Goal: Check status: Check status

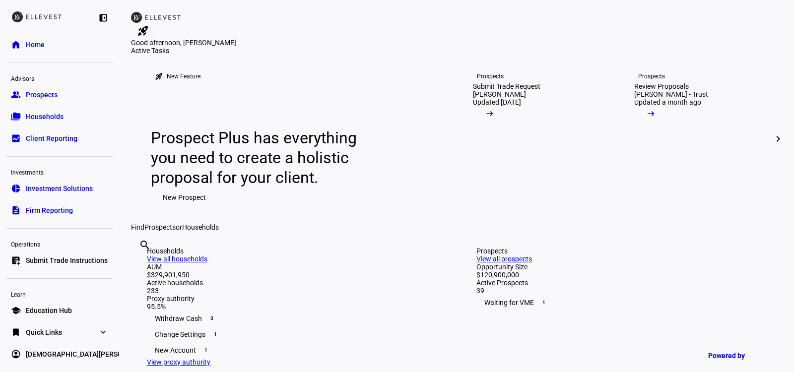
click at [46, 191] on span "Investment Solutions" at bounding box center [59, 189] width 67 height 10
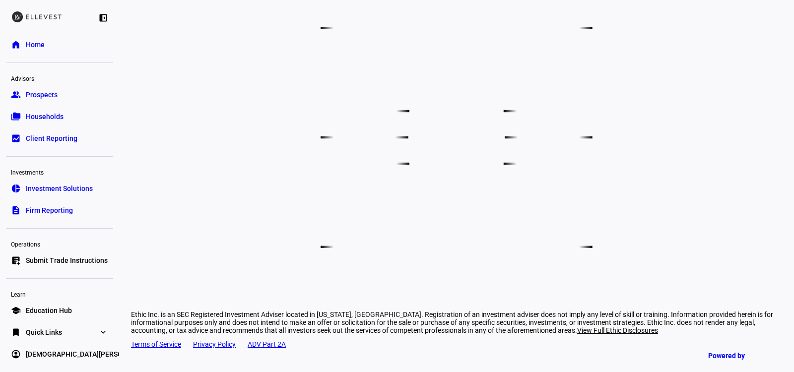
scroll to position [478, 0]
click at [41, 99] on span "Prospects" at bounding box center [42, 95] width 32 height 10
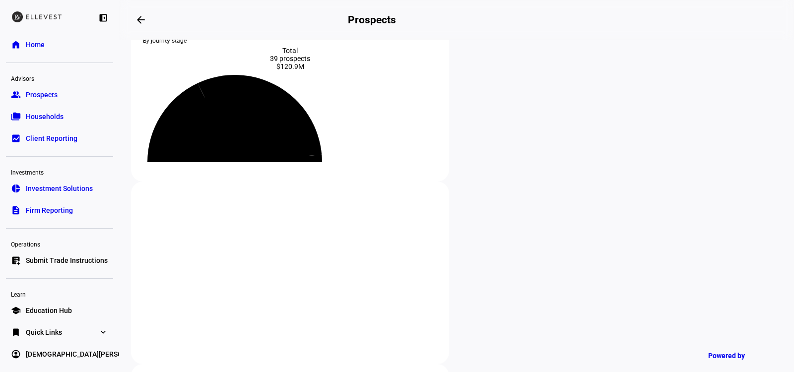
scroll to position [59, 0]
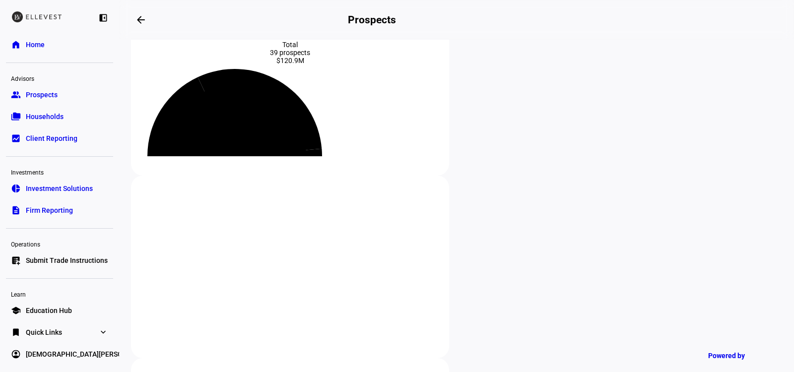
type input "[PERSON_NAME]"
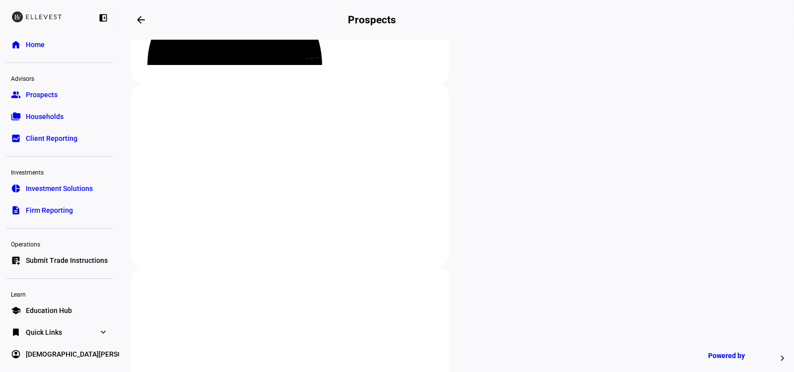
scroll to position [162, 0]
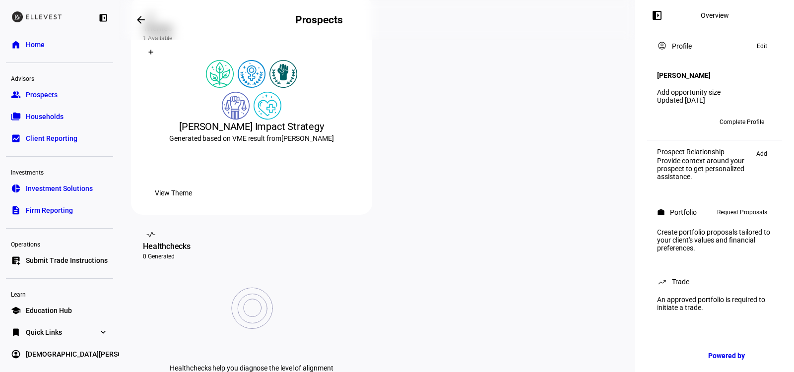
scroll to position [204, 0]
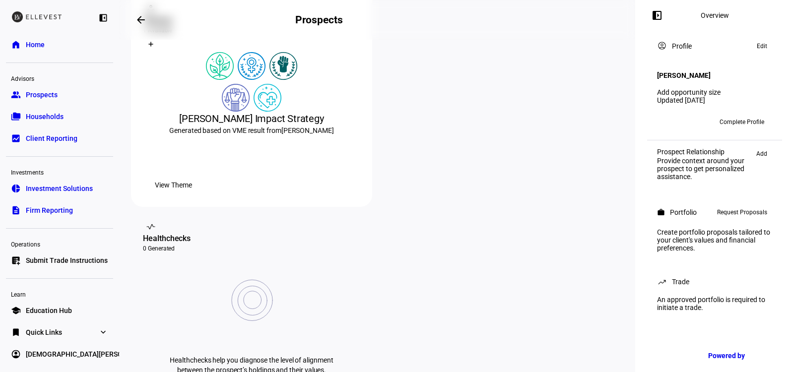
click at [220, 126] on div "[PERSON_NAME] Impact Strategy" at bounding box center [251, 119] width 217 height 14
copy div "[PERSON_NAME] Impact Strategy"
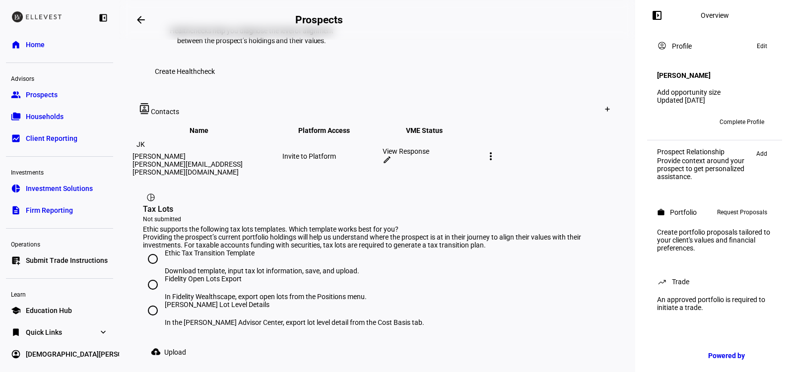
scroll to position [525, 0]
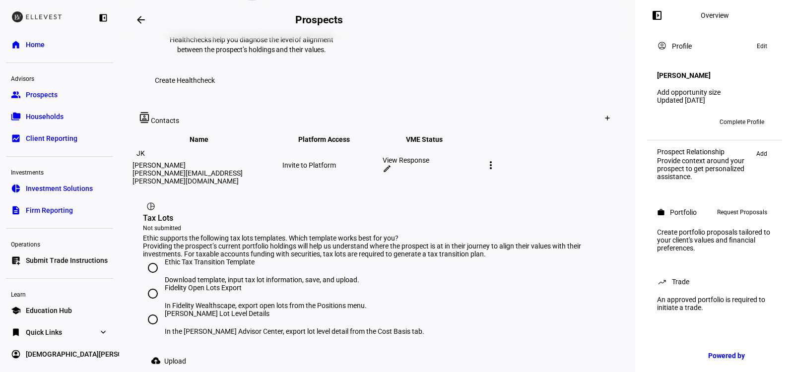
click at [468, 156] on div "View Response" at bounding box center [432, 160] width 98 height 8
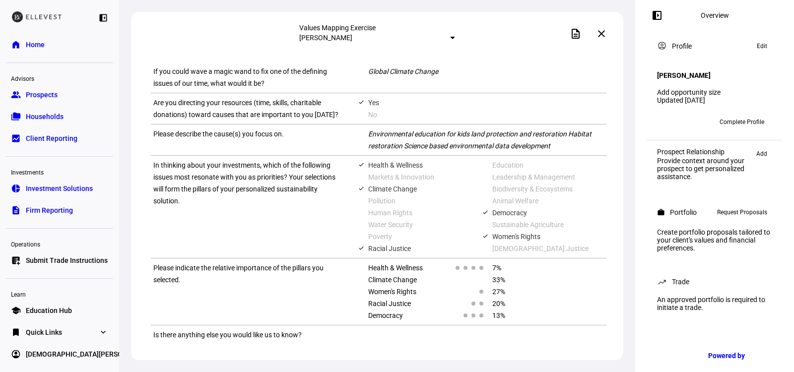
scroll to position [721, 0]
